Goal: Task Accomplishment & Management: Use online tool/utility

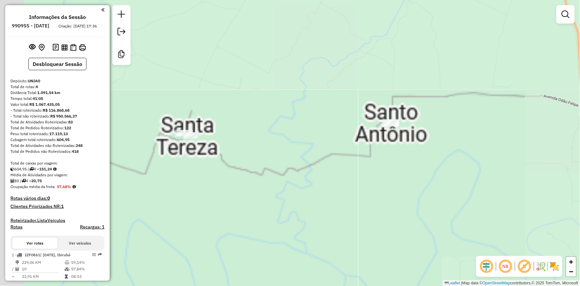
drag, startPoint x: 260, startPoint y: 144, endPoint x: 343, endPoint y: 138, distance: 83.8
click at [350, 141] on div "Janela de atendimento Grade de atendimento Capacidade Transportadoras Veículos …" at bounding box center [290, 143] width 580 height 286
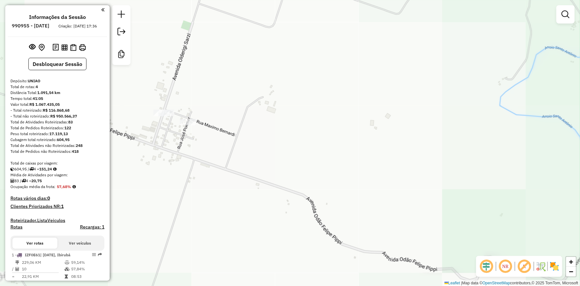
click at [157, 109] on div "Janela de atendimento Grade de atendimento Capacidade Transportadoras Veículos …" at bounding box center [290, 143] width 580 height 286
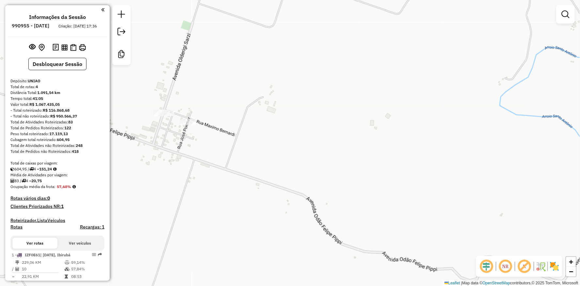
click at [164, 116] on div at bounding box center [162, 113] width 16 height 7
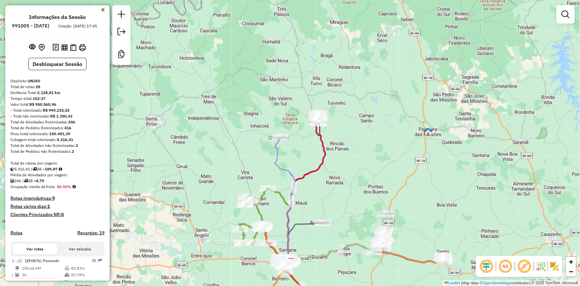
scroll to position [833, 0]
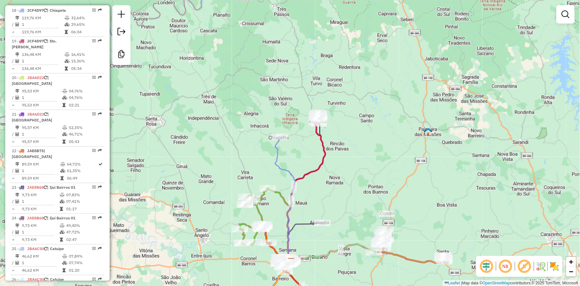
drag, startPoint x: 324, startPoint y: 227, endPoint x: 330, endPoint y: 198, distance: 29.8
click at [330, 243] on icon at bounding box center [336, 252] width 89 height 19
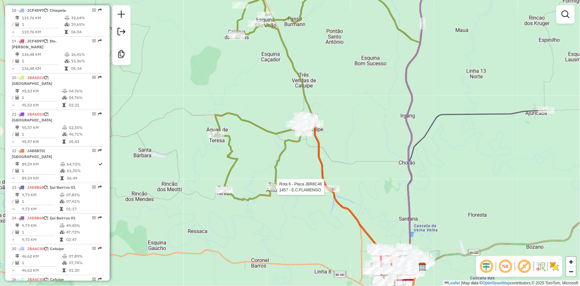
select select "**********"
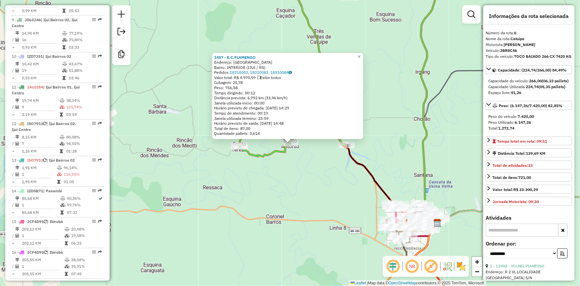
scroll to position [422, 0]
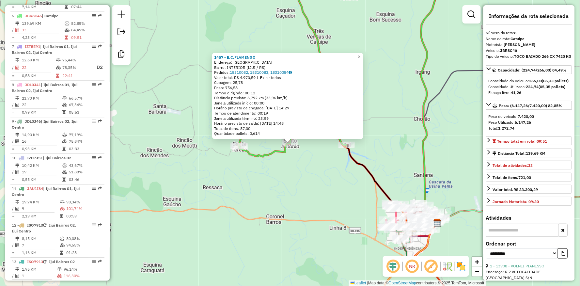
click at [310, 171] on div "1457 - E.C.FLAMENGO Endereço: VILA SANTO ANTONIO SN Bairro: INTERIOR (IJUI / RS…" at bounding box center [290, 143] width 580 height 286
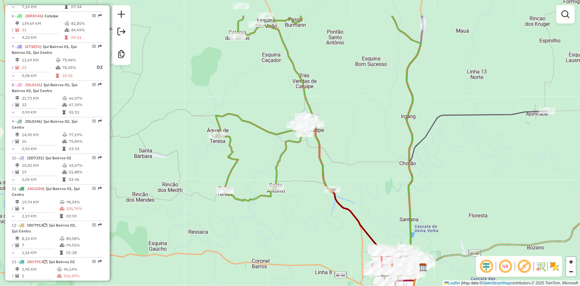
drag, startPoint x: 340, startPoint y: 129, endPoint x: 323, endPoint y: 177, distance: 51.2
click at [324, 177] on icon at bounding box center [274, 109] width 116 height 186
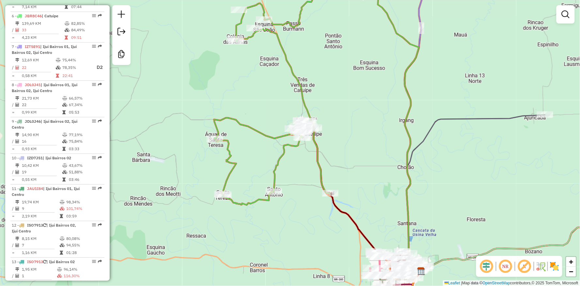
drag, startPoint x: 348, startPoint y: 178, endPoint x: 282, endPoint y: 103, distance: 100.7
click at [314, 115] on div "Janela de atendimento Grade de atendimento Capacidade Transportadoras Veículos …" at bounding box center [290, 143] width 580 height 286
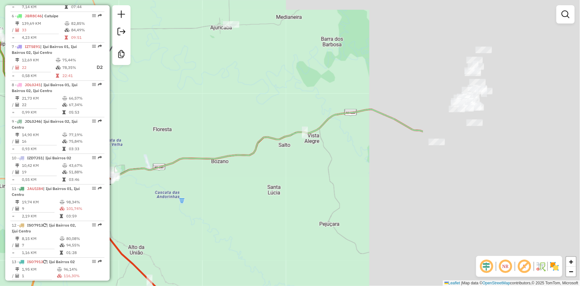
drag, startPoint x: 477, startPoint y: 152, endPoint x: 298, endPoint y: 177, distance: 180.4
click at [245, 209] on div "Janela de atendimento Grade de atendimento Capacidade Transportadoras Veículos …" at bounding box center [290, 143] width 580 height 286
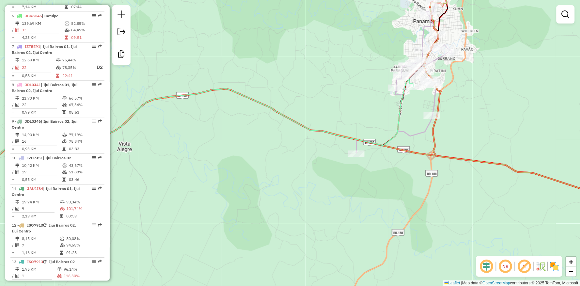
drag, startPoint x: 493, startPoint y: 149, endPoint x: 429, endPoint y: 197, distance: 79.9
click at [430, 198] on div "Janela de atendimento Grade de atendimento Capacidade Transportadoras Veículos …" at bounding box center [290, 143] width 580 height 286
